Goal: Task Accomplishment & Management: Manage account settings

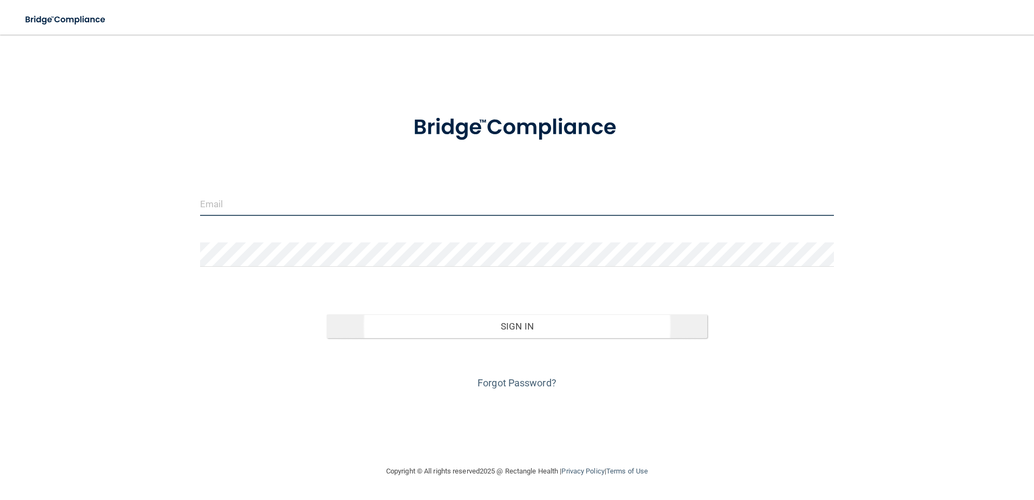
type input "[EMAIL_ADDRESS][DOMAIN_NAME]"
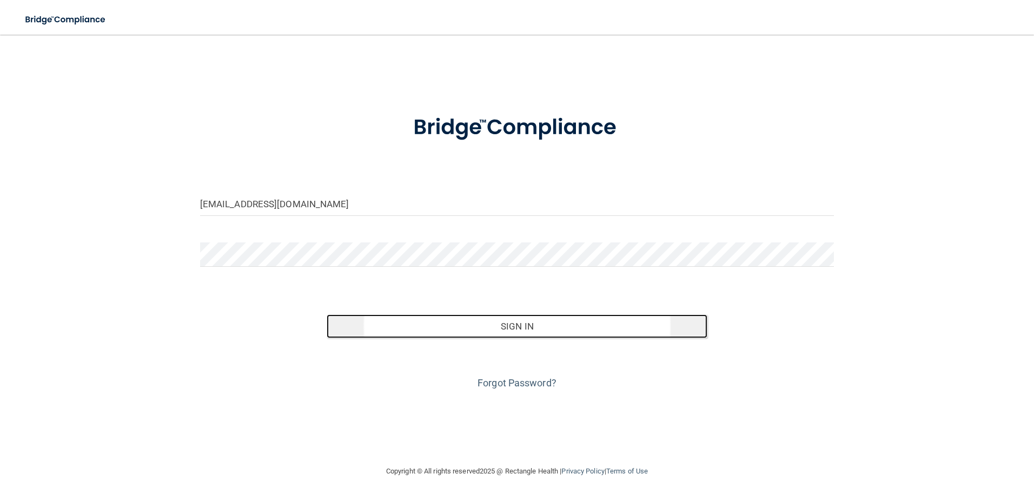
click at [471, 326] on button "Sign In" at bounding box center [517, 326] width 381 height 24
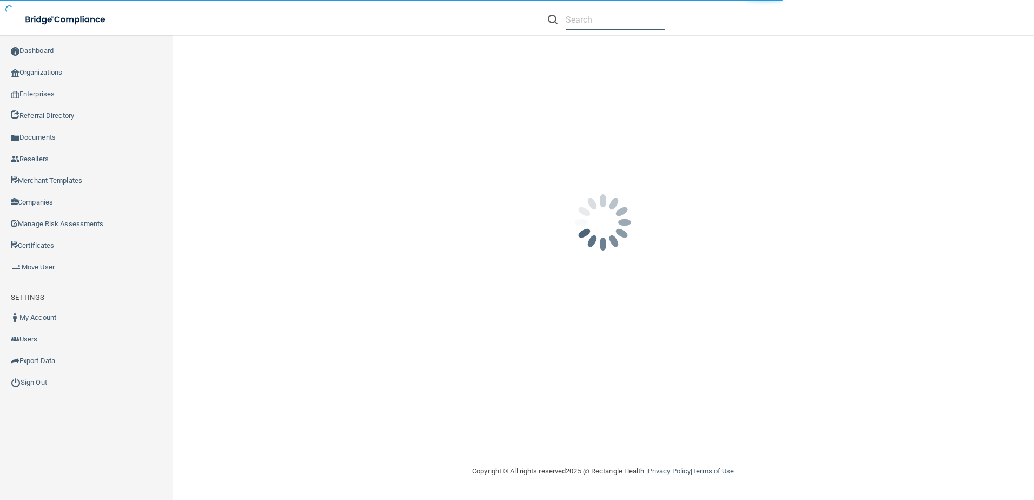
click at [586, 24] on input "text" at bounding box center [615, 20] width 99 height 20
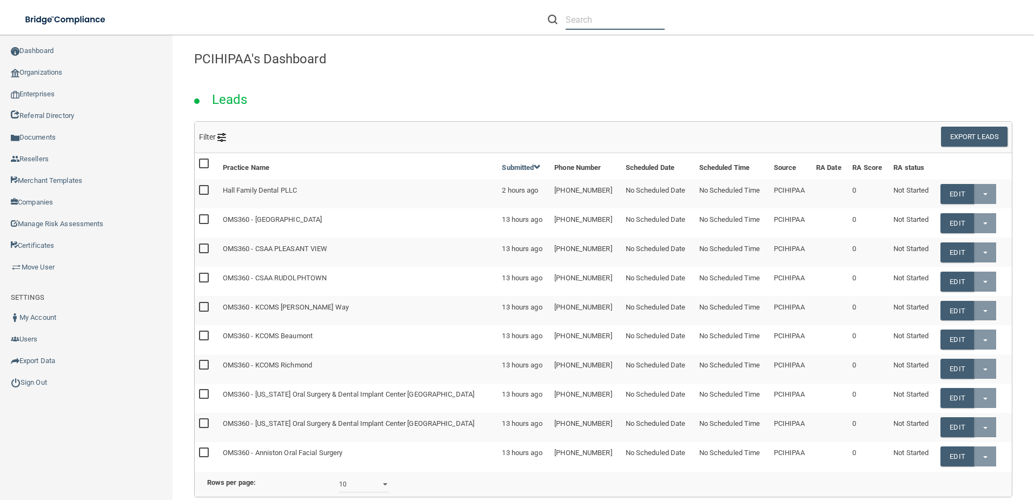
paste input "[PERSON_NAME][EMAIL_ADDRESS][DOMAIN_NAME]"
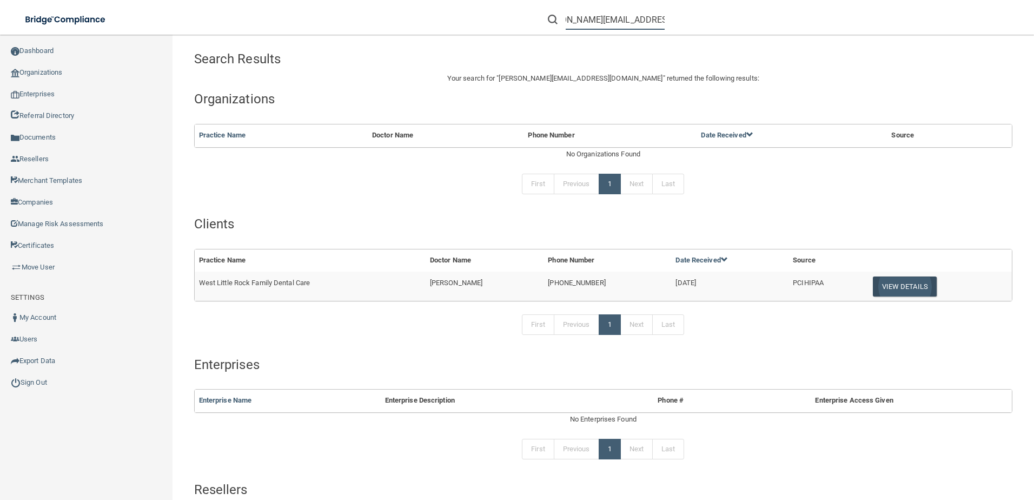
type input "[PERSON_NAME][EMAIL_ADDRESS][DOMAIN_NAME]"
click at [889, 295] on button "View Details" at bounding box center [905, 286] width 64 height 20
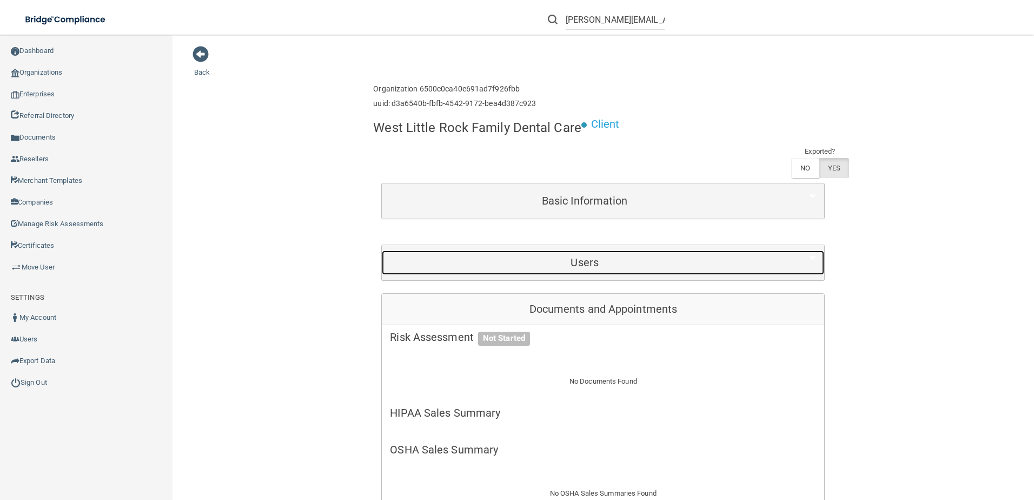
click at [581, 253] on div "Users" at bounding box center [585, 262] width 406 height 24
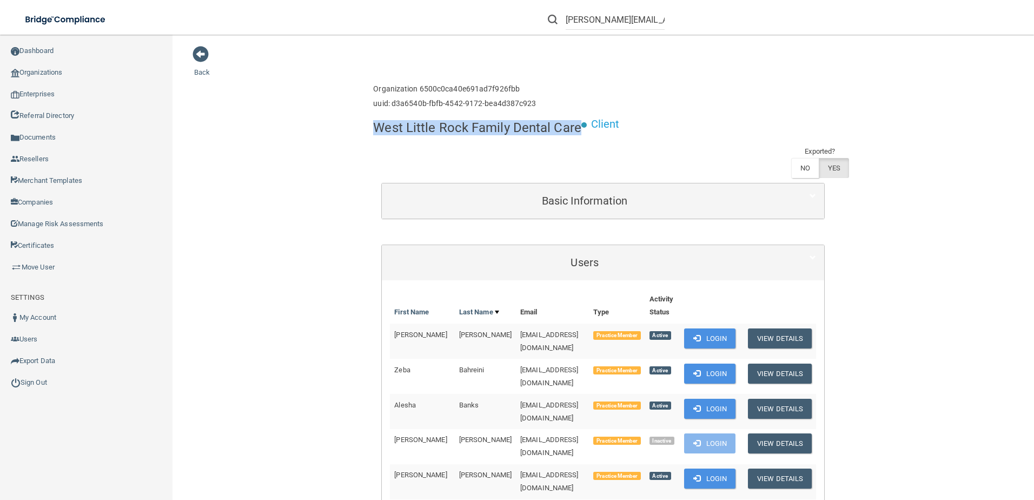
drag, startPoint x: 381, startPoint y: 128, endPoint x: 575, endPoint y: 131, distance: 194.2
click at [575, 131] on h4 "West Little Rock Family Dental Care" at bounding box center [477, 128] width 208 height 14
drag, startPoint x: 575, startPoint y: 131, endPoint x: 560, endPoint y: 127, distance: 16.3
copy h4 "West Little Rock Family Dental Care"
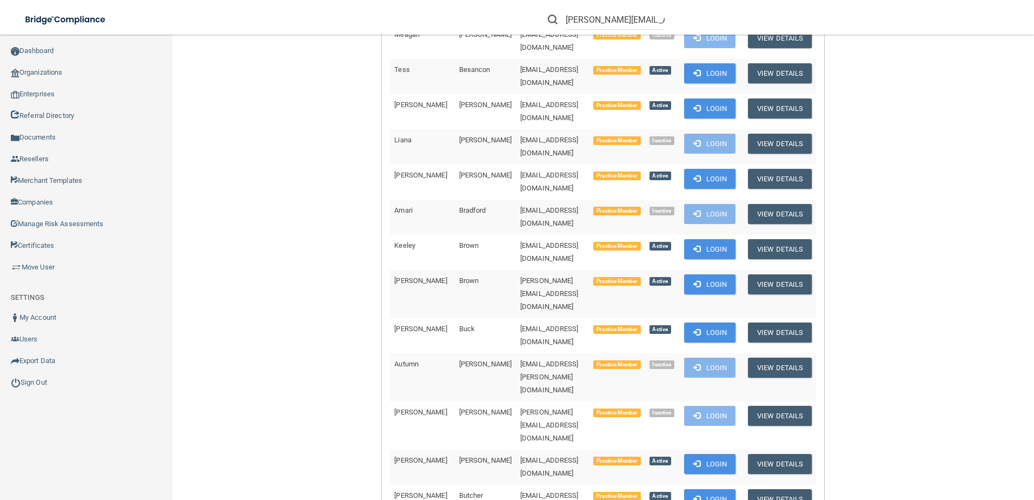
scroll to position [487, 0]
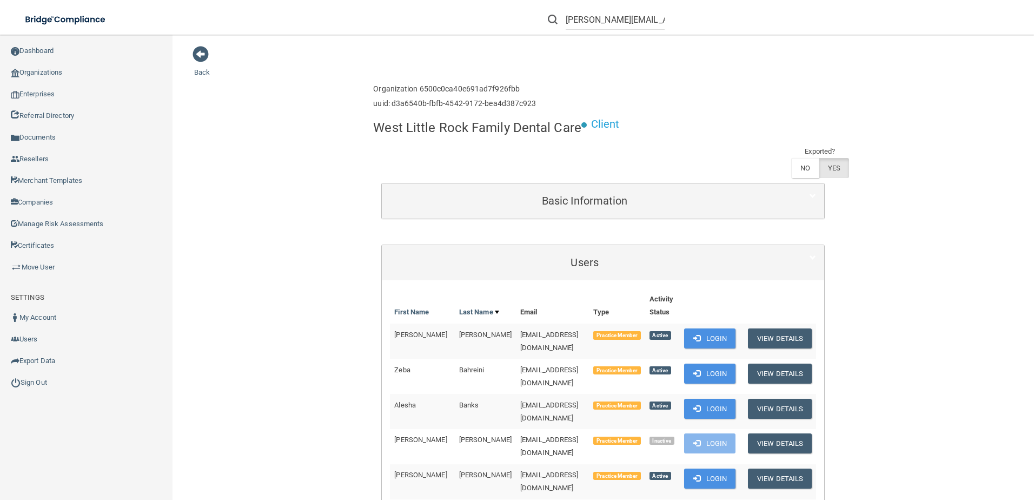
scroll to position [3034, 0]
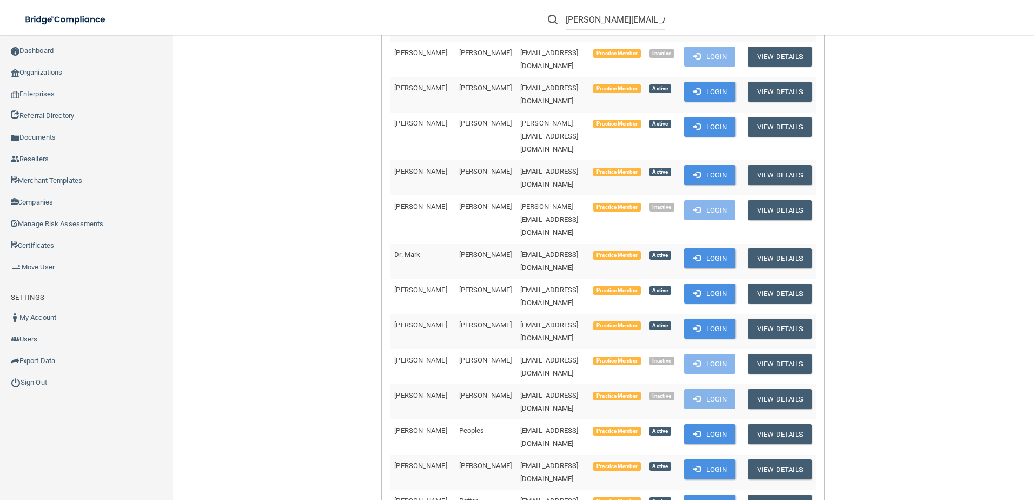
drag, startPoint x: 479, startPoint y: 267, endPoint x: 600, endPoint y: 263, distance: 121.2
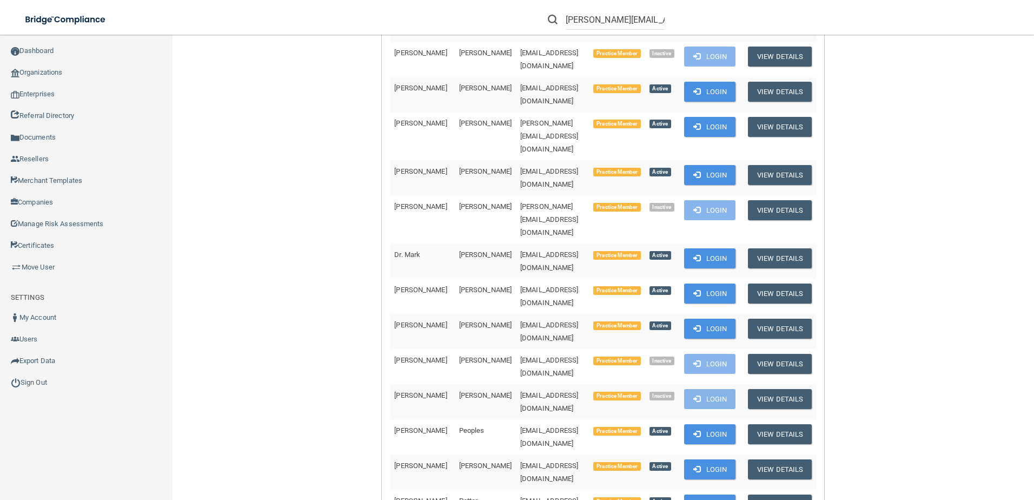
copy span "[PERSON_NAME][EMAIL_ADDRESS][DOMAIN_NAME]"
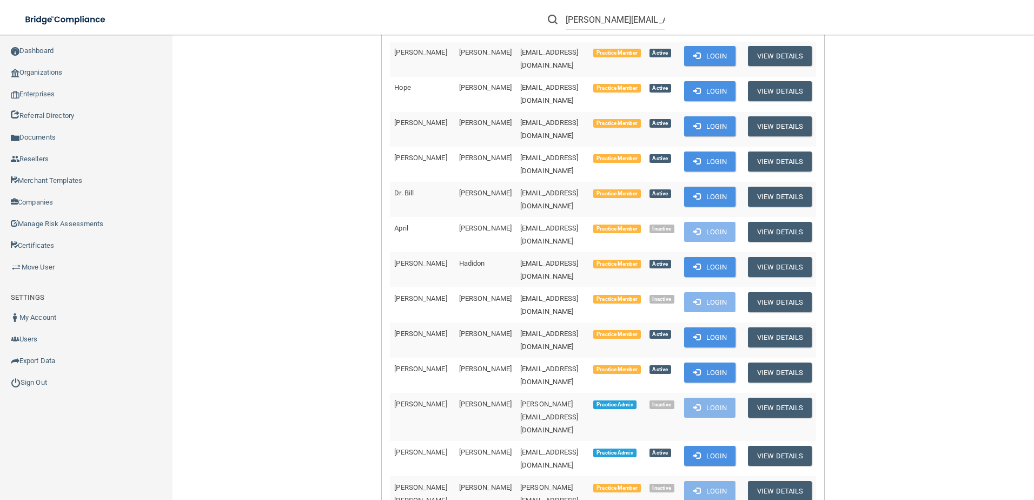
scroll to position [1920, 0]
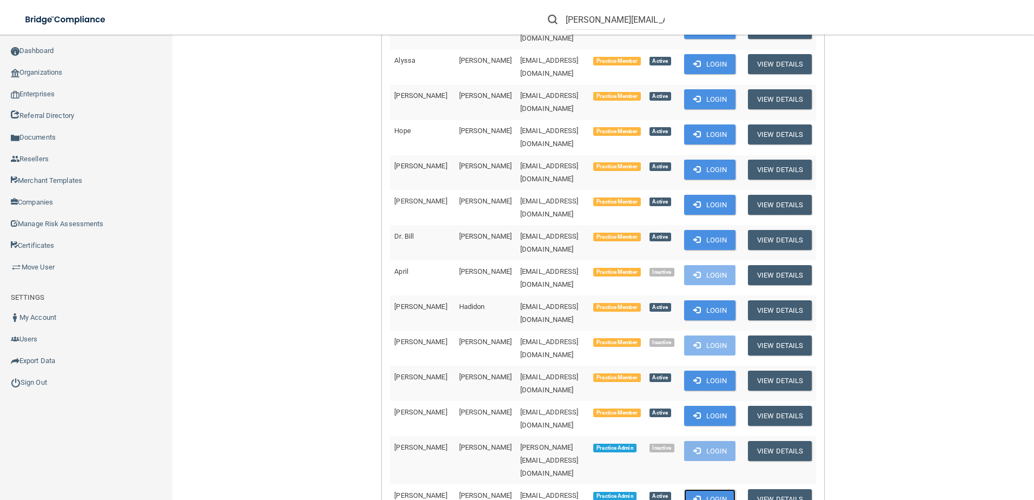
click at [733, 489] on button "Login" at bounding box center [709, 499] width 51 height 20
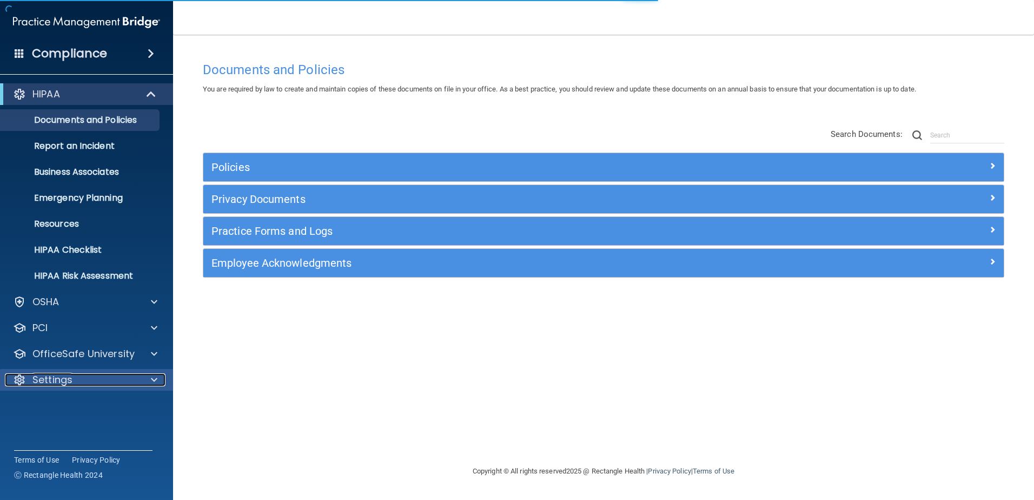
click at [130, 375] on div "Settings" at bounding box center [72, 379] width 134 height 13
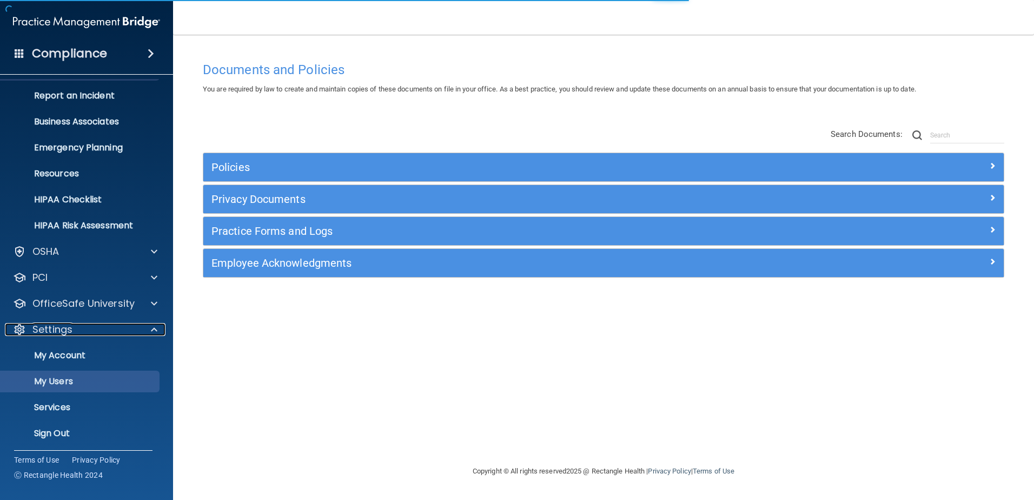
scroll to position [53, 0]
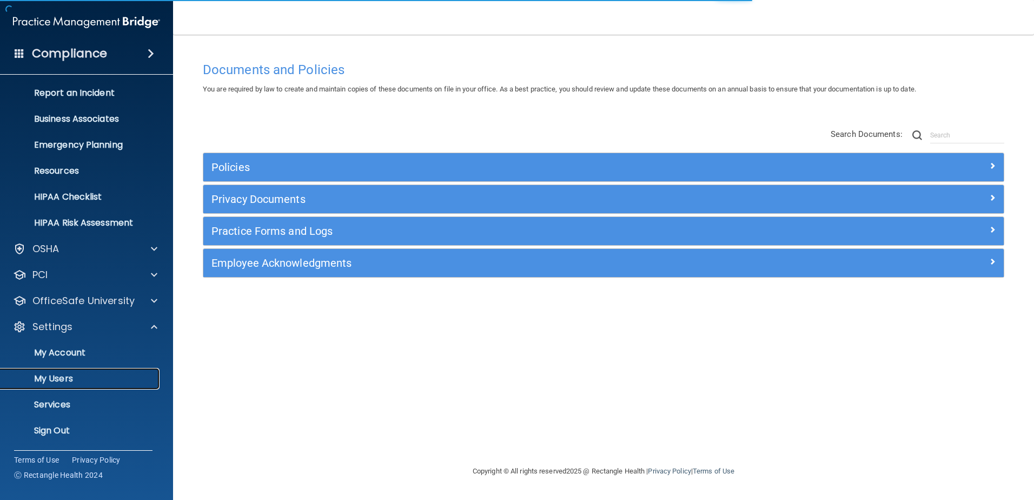
click at [94, 376] on p "My Users" at bounding box center [81, 378] width 148 height 11
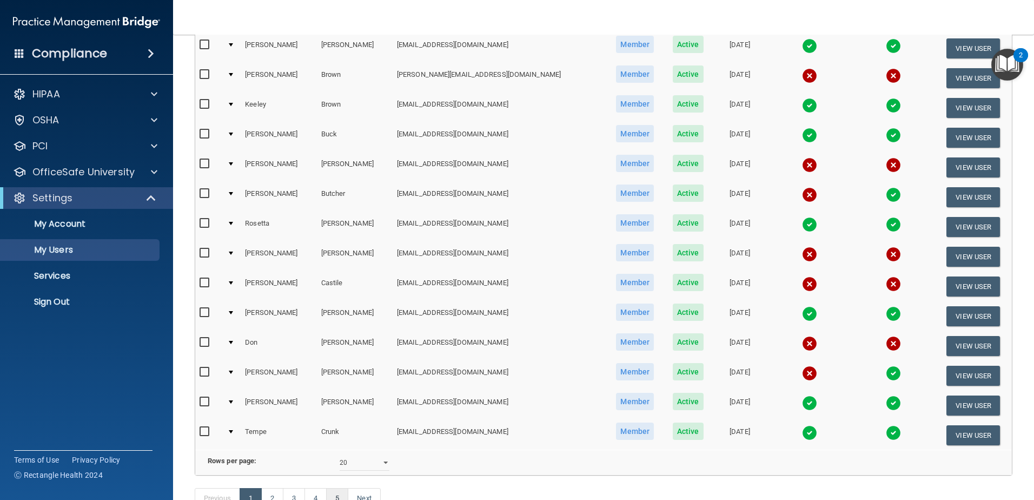
scroll to position [395, 0]
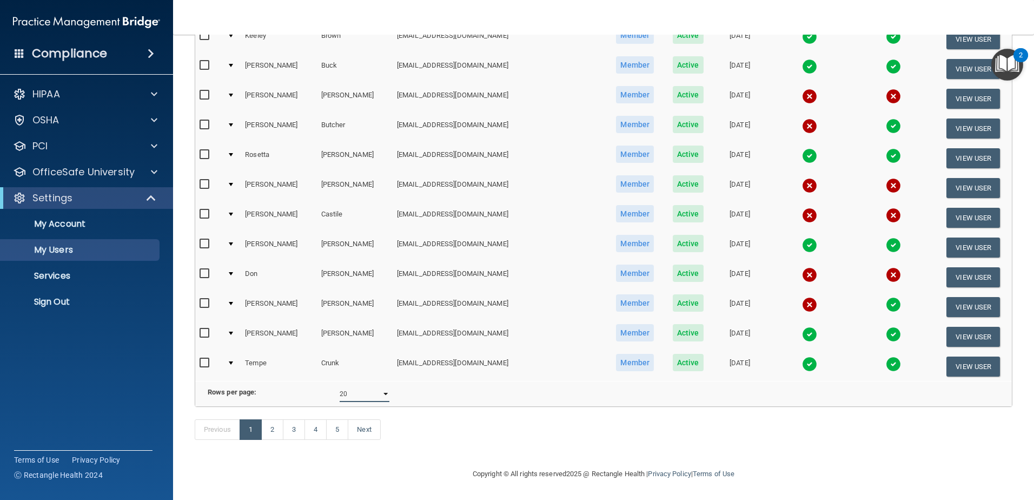
click at [348, 388] on select "10 20 30 40 all" at bounding box center [365, 394] width 50 height 16
select select "84"
click at [340, 386] on select "10 20 30 40 all" at bounding box center [365, 394] width 50 height 16
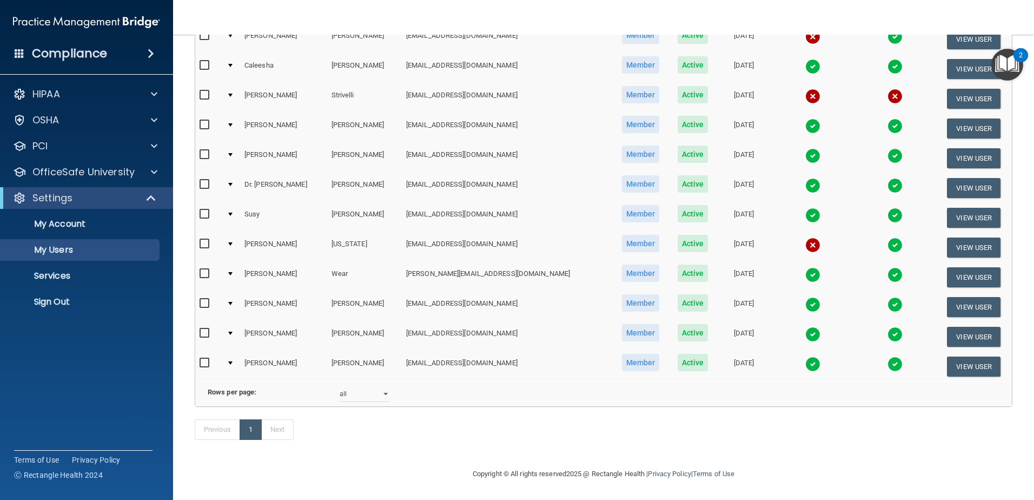
scroll to position [1932, 0]
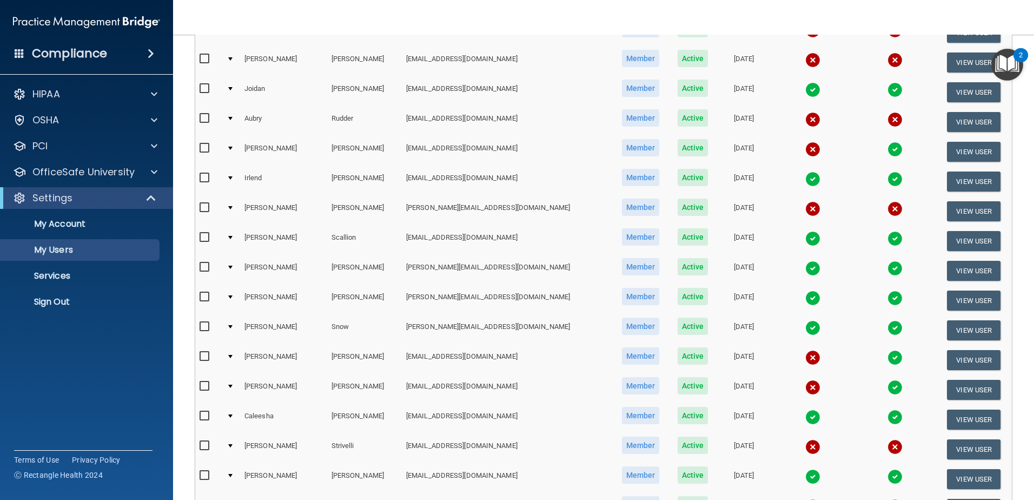
click at [114, 428] on div "Compliance HIPAA Documents and Policies Report an Incident Business Associates …" at bounding box center [86, 250] width 173 height 500
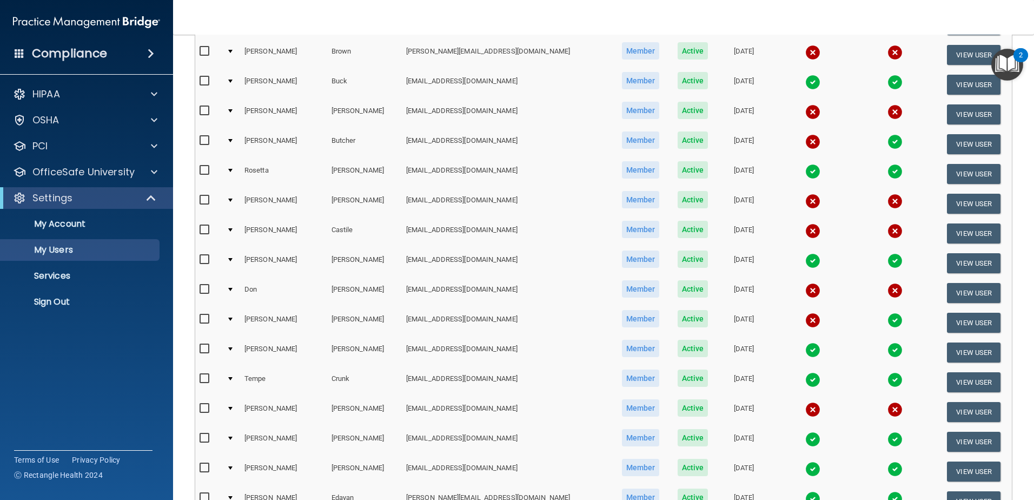
scroll to position [0, 0]
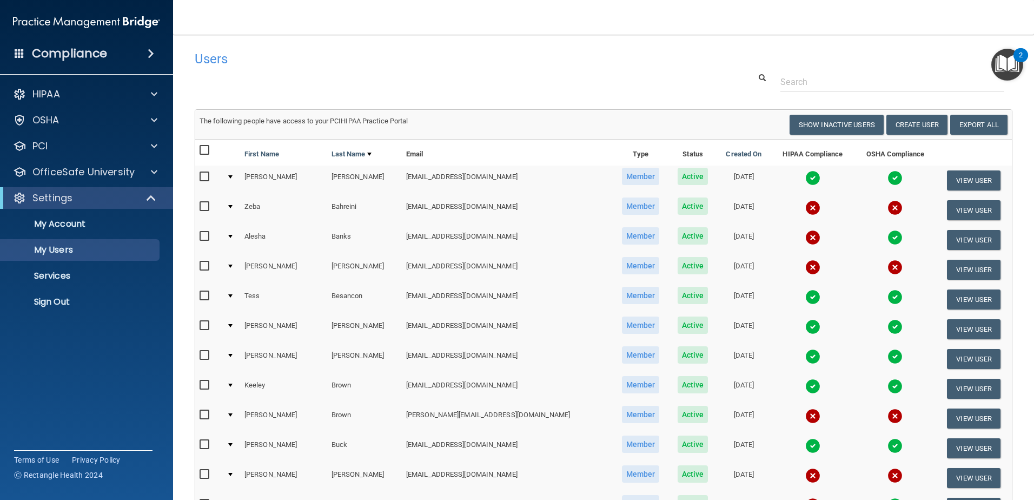
click at [805, 299] on img at bounding box center [812, 296] width 15 height 15
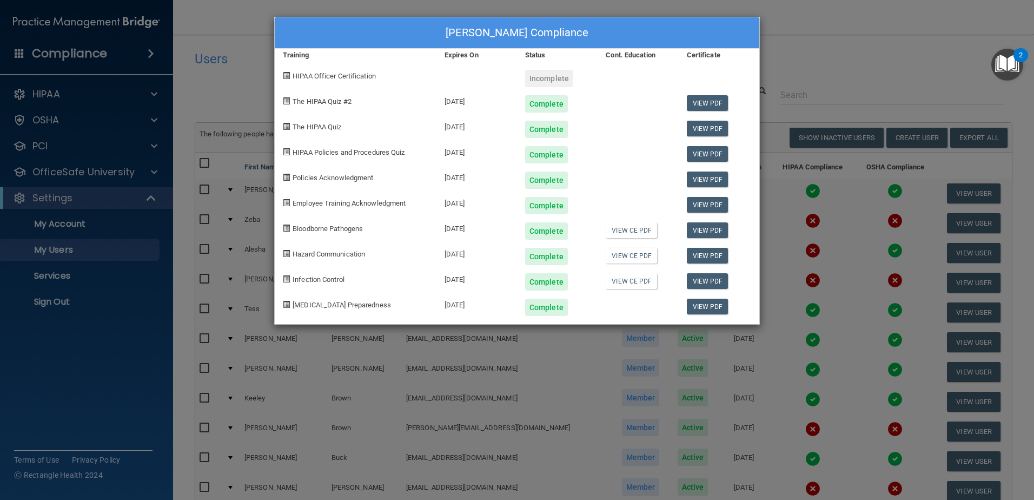
click at [829, 71] on div "Tess Besancon's Compliance Training Expires On Status Cont. Education Certifica…" at bounding box center [517, 250] width 1034 height 500
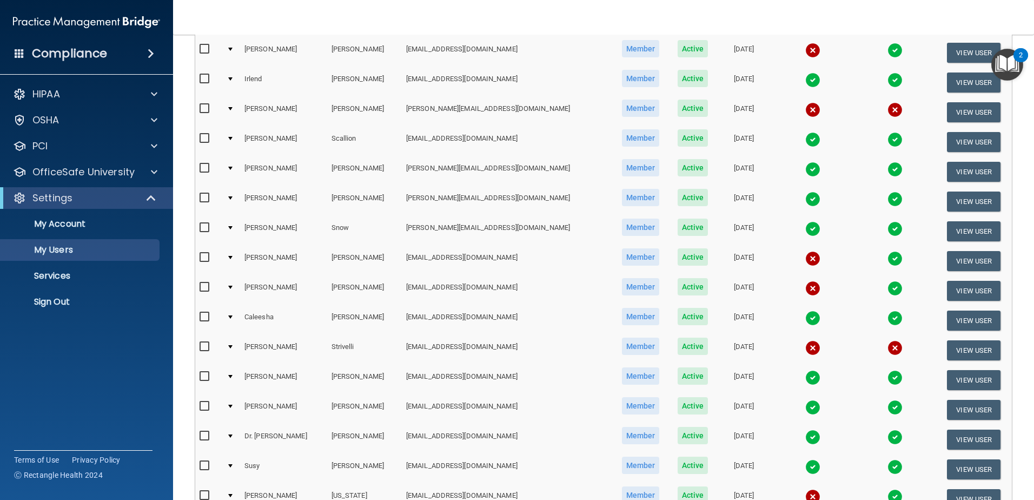
scroll to position [2272, 0]
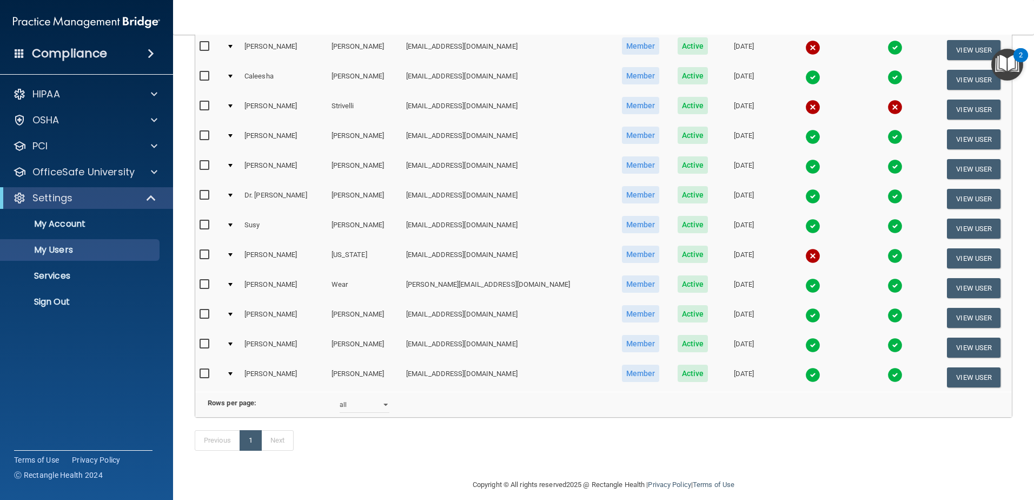
click at [721, 458] on div "Previous 1 Next" at bounding box center [604, 443] width 834 height 50
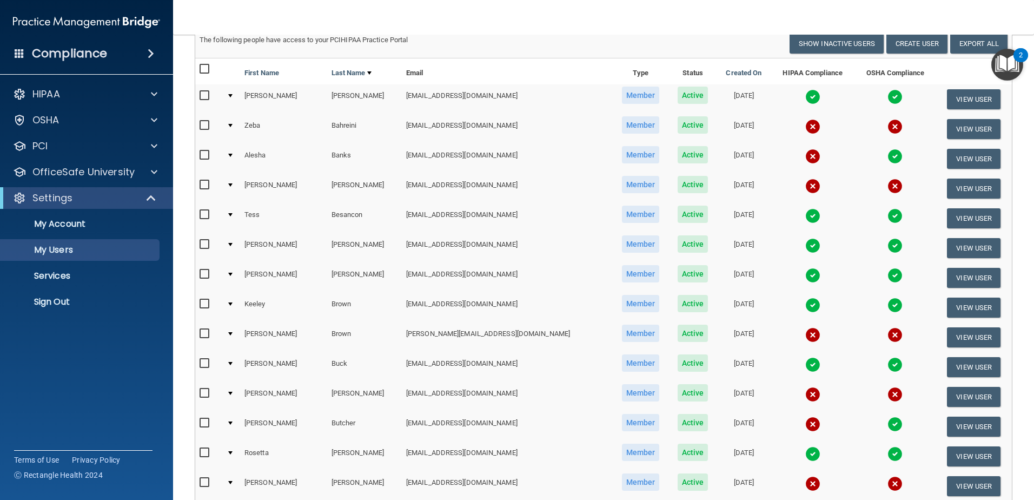
scroll to position [1248, 0]
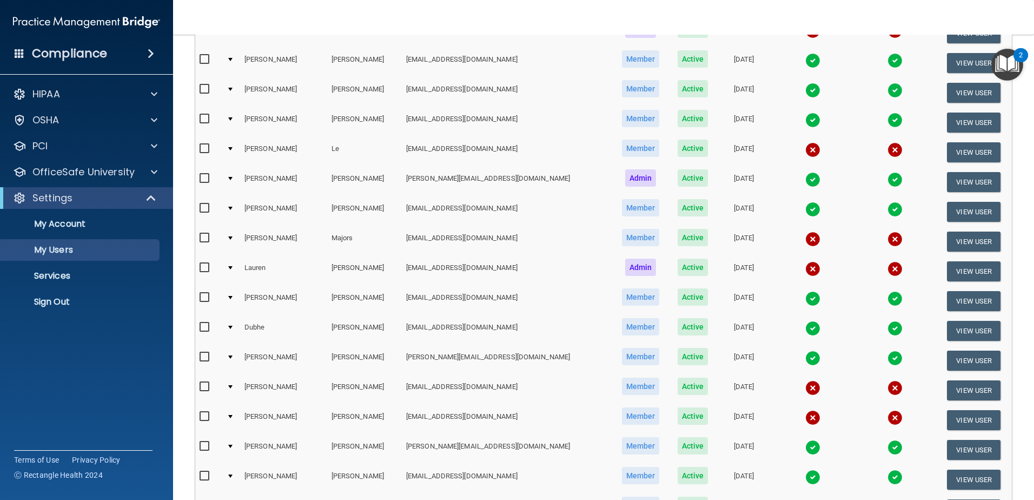
click at [157, 379] on div "Compliance HIPAA Documents and Policies Report an Incident Business Associates …" at bounding box center [86, 250] width 173 height 500
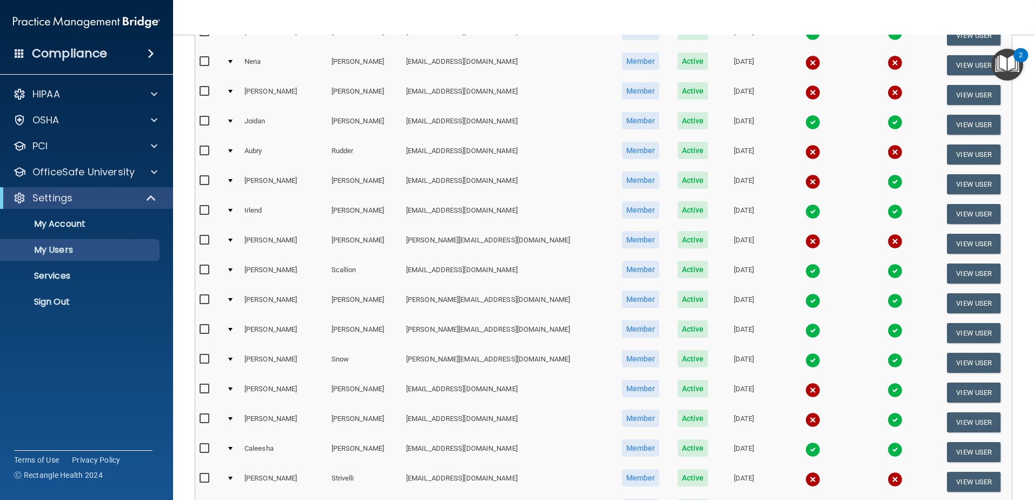
scroll to position [1951, 0]
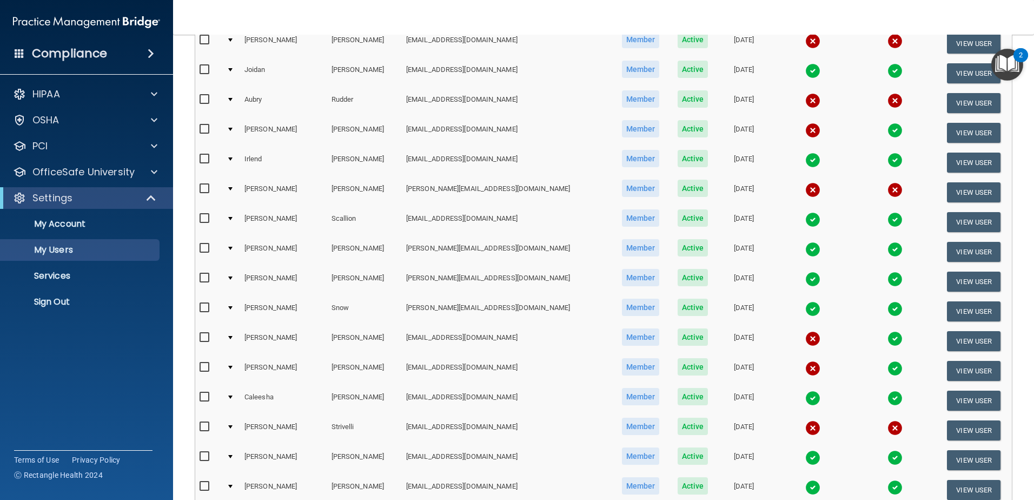
click at [805, 249] on img at bounding box center [812, 249] width 15 height 15
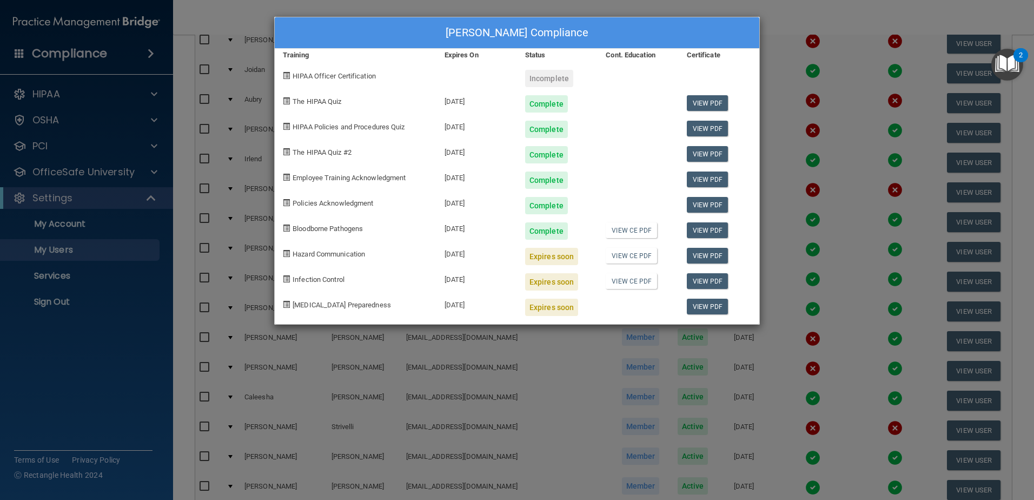
click at [160, 376] on div "Hilary Shafer's Compliance Training Expires On Status Cont. Education Certifica…" at bounding box center [517, 250] width 1034 height 500
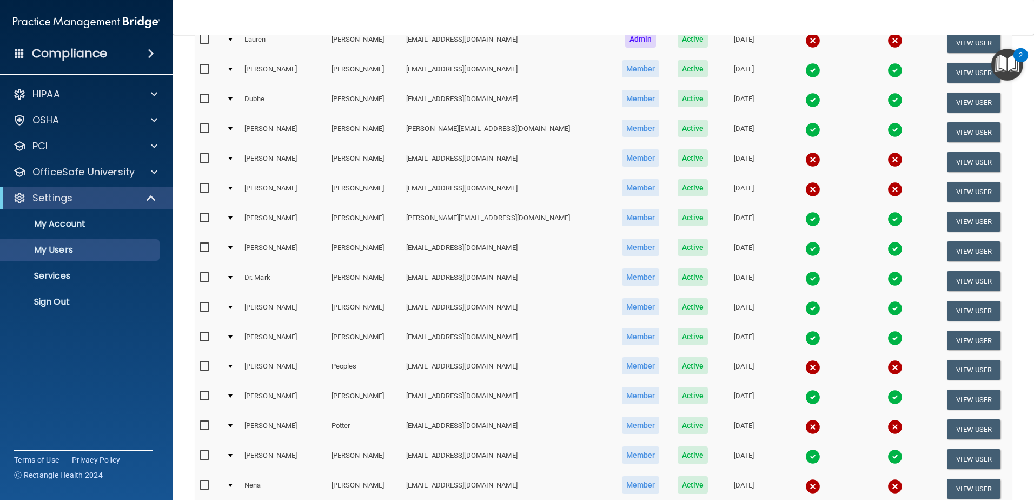
scroll to position [1302, 0]
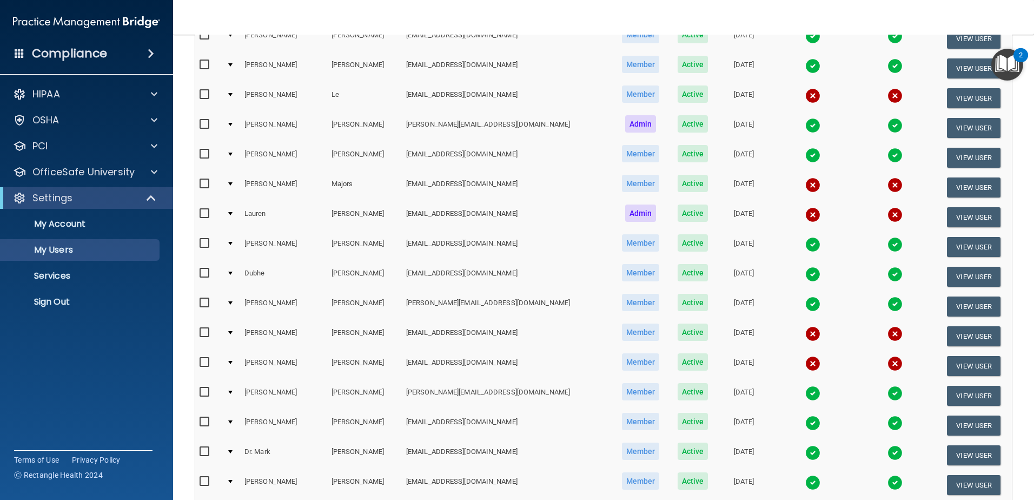
drag, startPoint x: 147, startPoint y: 369, endPoint x: 156, endPoint y: 367, distance: 9.6
click at [147, 369] on div "Compliance HIPAA Documents and Policies Report an Incident Business Associates …" at bounding box center [86, 250] width 173 height 500
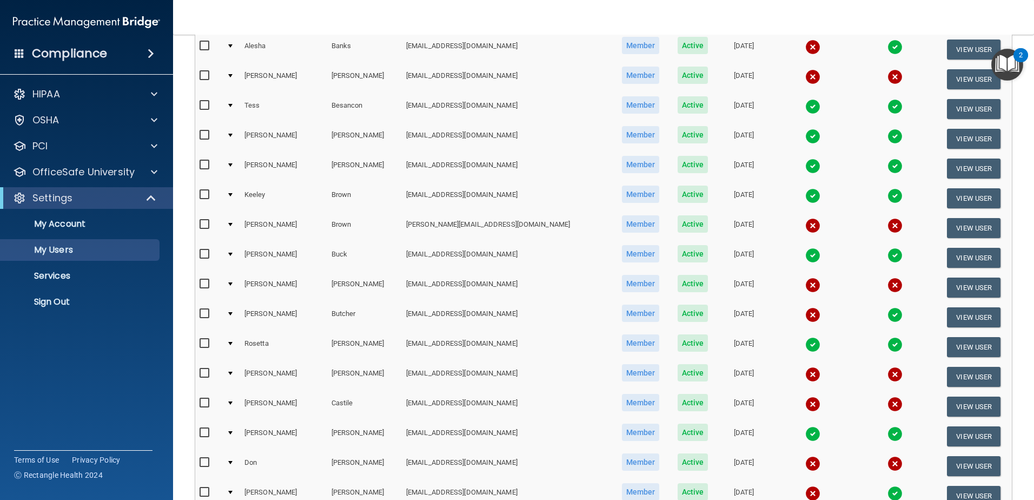
scroll to position [0, 0]
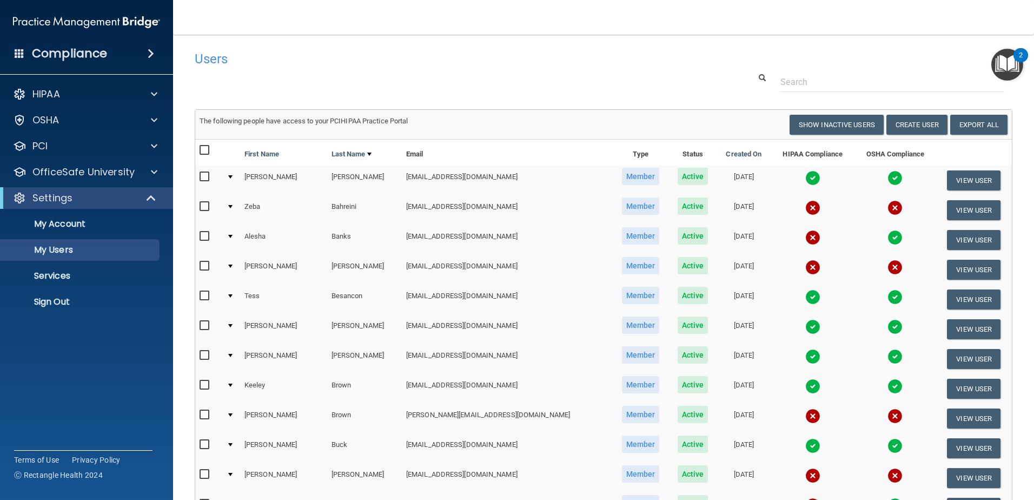
click at [805, 176] on img at bounding box center [812, 177] width 15 height 15
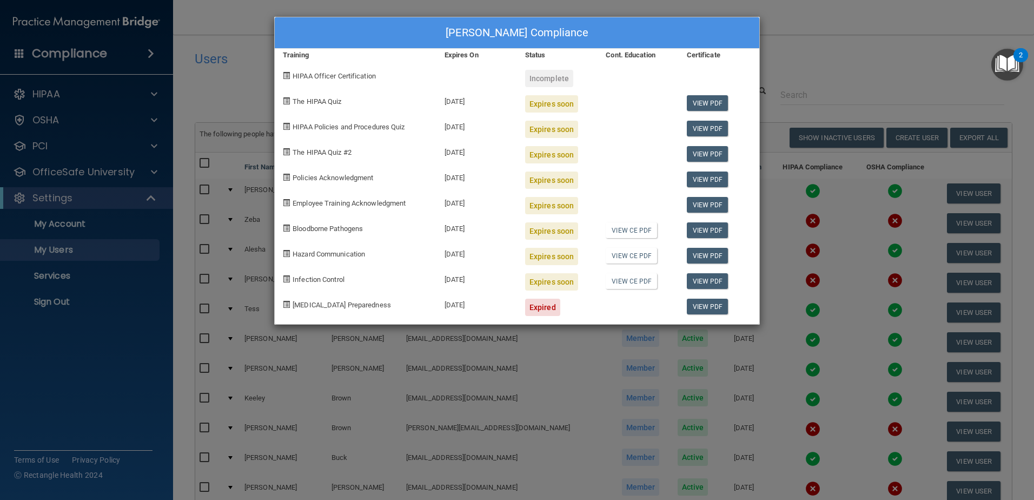
click at [803, 80] on div "LaTara Alexander's Compliance Training Expires On Status Cont. Education Certif…" at bounding box center [517, 250] width 1034 height 500
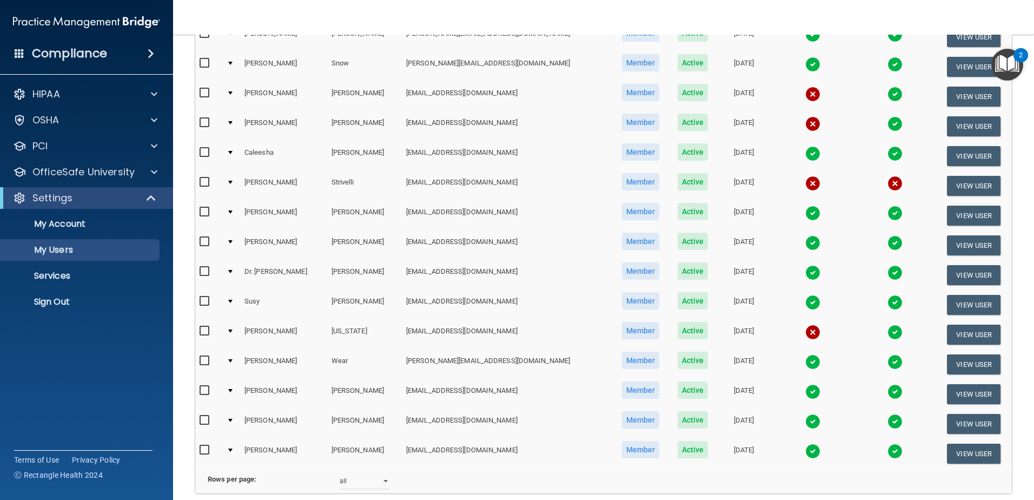
scroll to position [2299, 0]
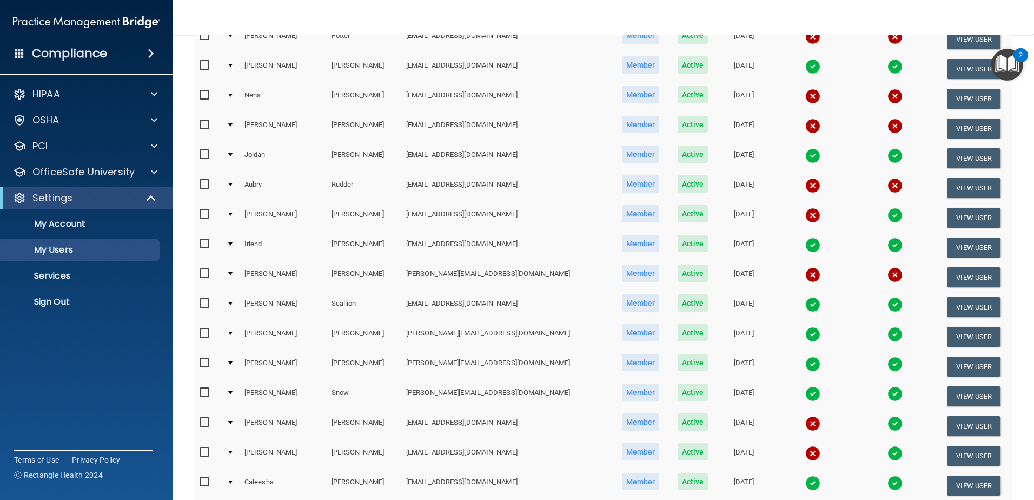
click at [207, 333] on input "checkbox" at bounding box center [206, 333] width 12 height 9
checkbox input "true"
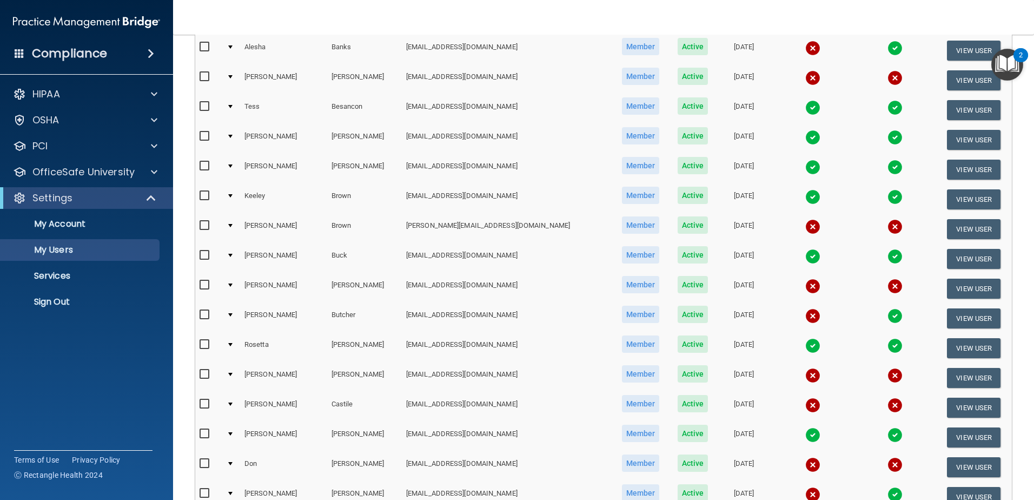
scroll to position [0, 0]
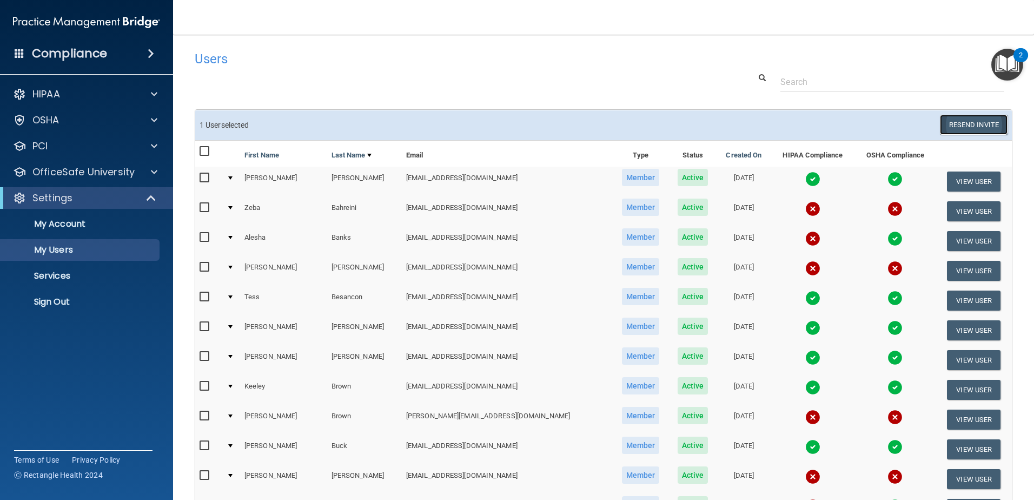
click at [948, 127] on button "Resend Invite" at bounding box center [974, 125] width 68 height 20
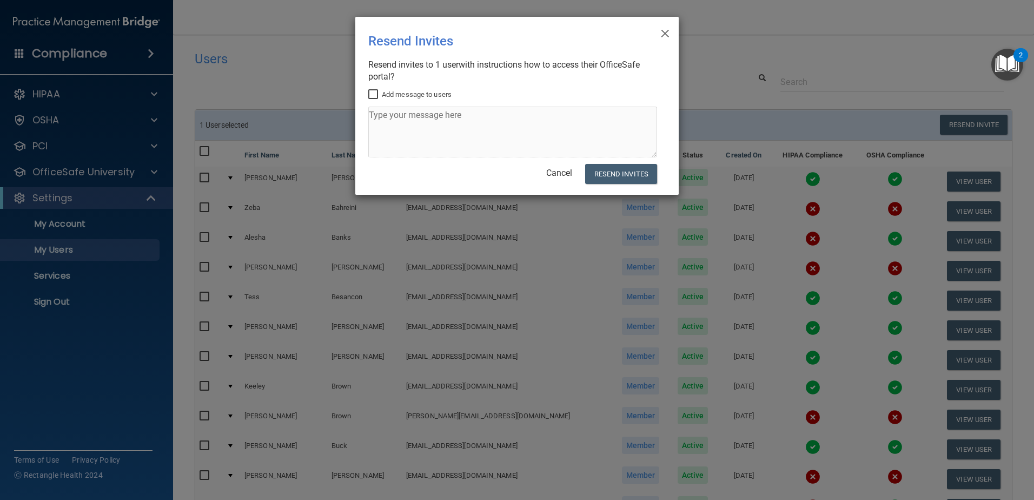
click at [427, 97] on label "Add message to users" at bounding box center [409, 94] width 83 height 13
click at [381, 97] on input "Add message to users" at bounding box center [374, 94] width 12 height 9
checkbox input "true"
click at [472, 153] on textarea at bounding box center [512, 132] width 289 height 51
click at [427, 115] on textarea "Please use this link to log into your Office Safe account - RH Team" at bounding box center [512, 132] width 289 height 51
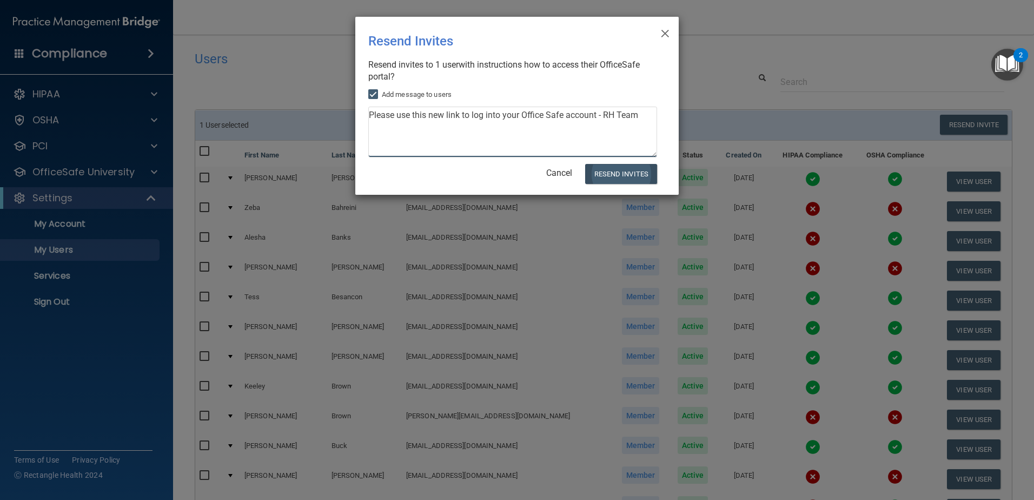
type textarea "Please use this new link to log into your Office Safe account - RH Team"
click at [618, 178] on button "Resend Invites" at bounding box center [621, 174] width 72 height 20
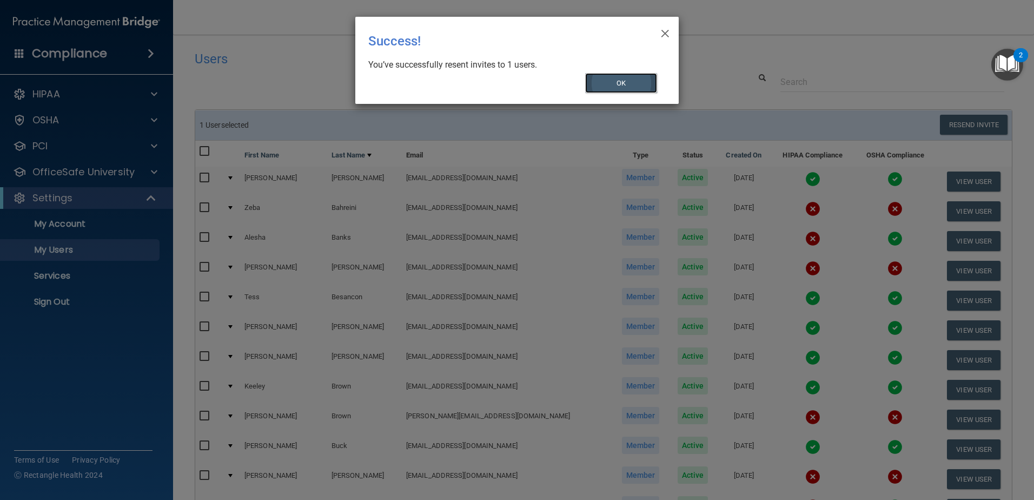
click at [642, 74] on button "OK" at bounding box center [621, 83] width 72 height 20
